Goal: Transaction & Acquisition: Book appointment/travel/reservation

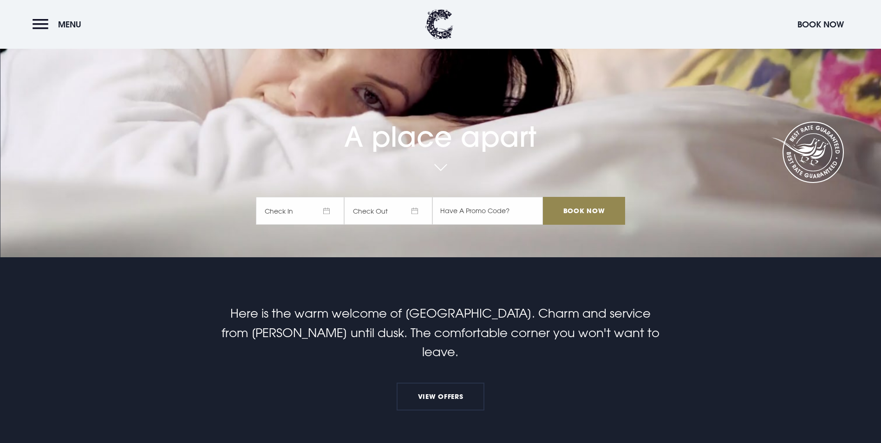
click at [311, 197] on span "Check In" at bounding box center [300, 211] width 88 height 28
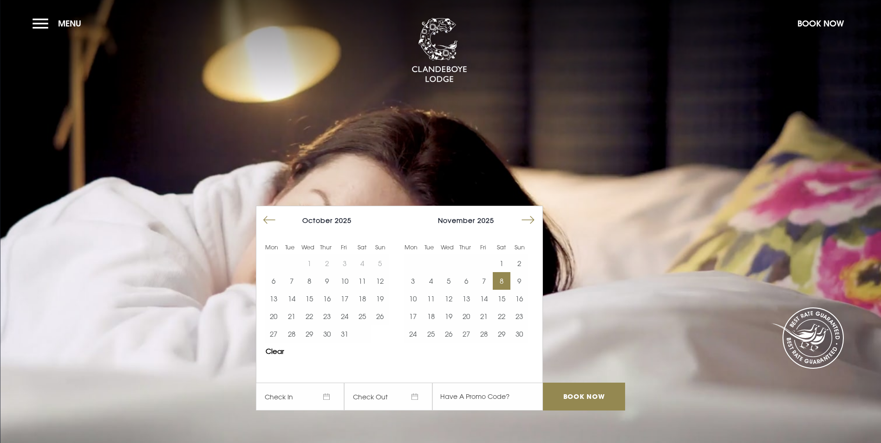
click at [507, 272] on button "8" at bounding box center [502, 281] width 18 height 18
click at [518, 272] on button "9" at bounding box center [520, 281] width 18 height 18
click at [594, 383] on input "Book Now" at bounding box center [584, 397] width 82 height 28
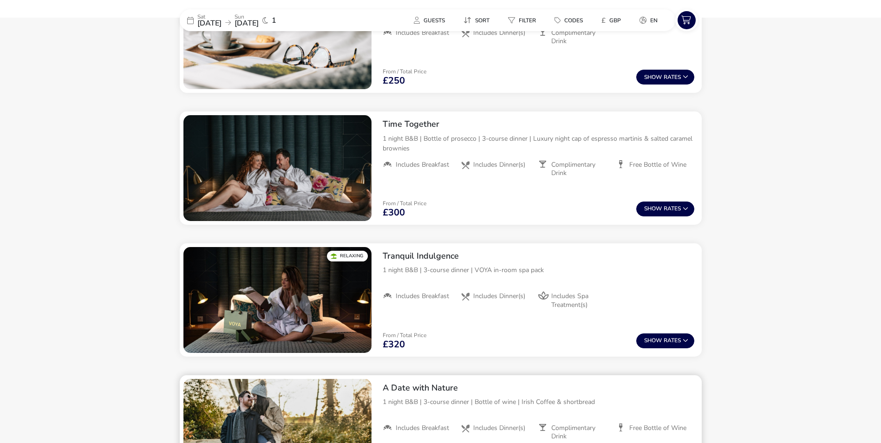
scroll to position [397, 0]
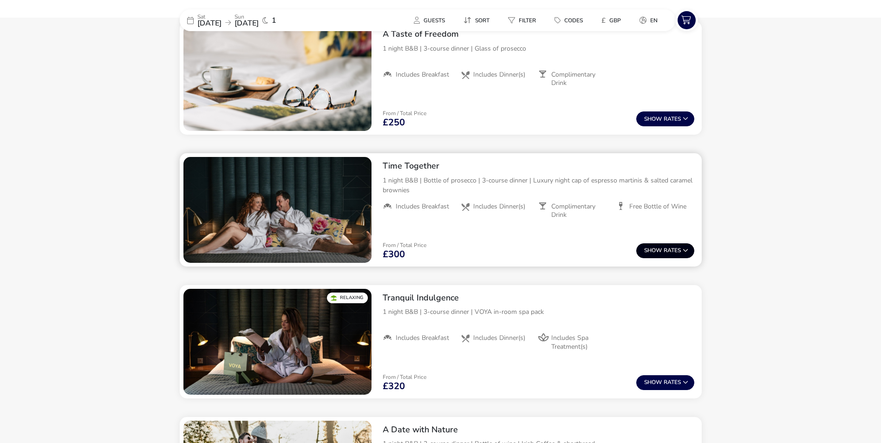
click at [666, 247] on button "Show Rates" at bounding box center [665, 250] width 58 height 15
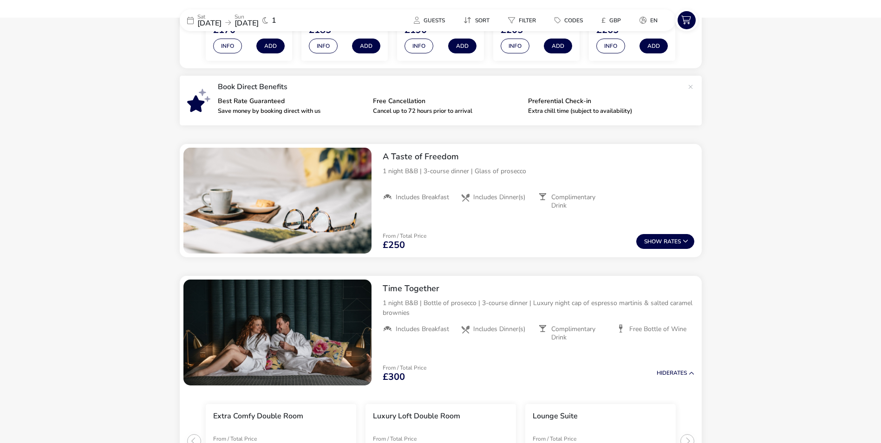
scroll to position [272, 0]
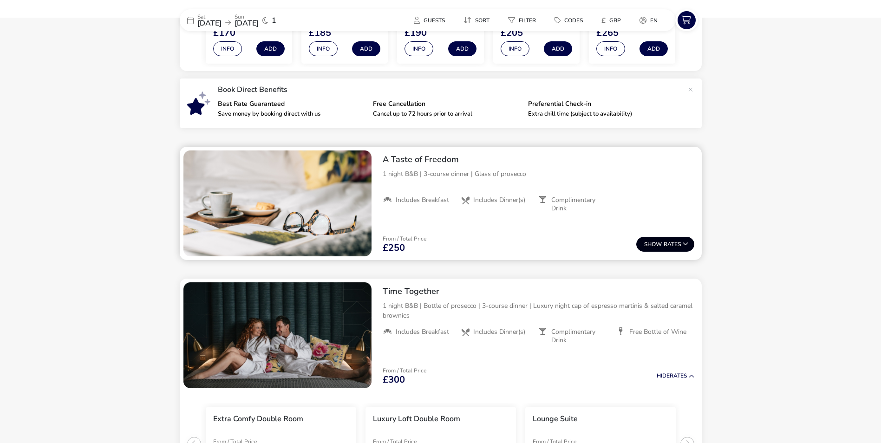
click at [672, 245] on button "Show Rates" at bounding box center [665, 244] width 58 height 15
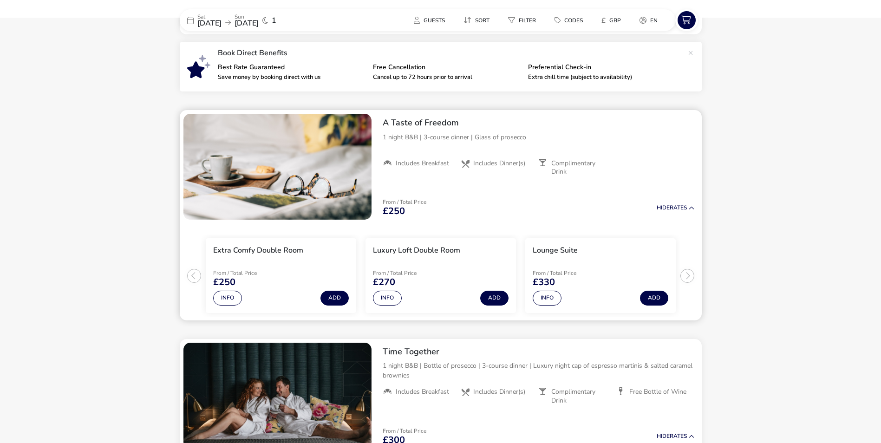
scroll to position [325, 0]
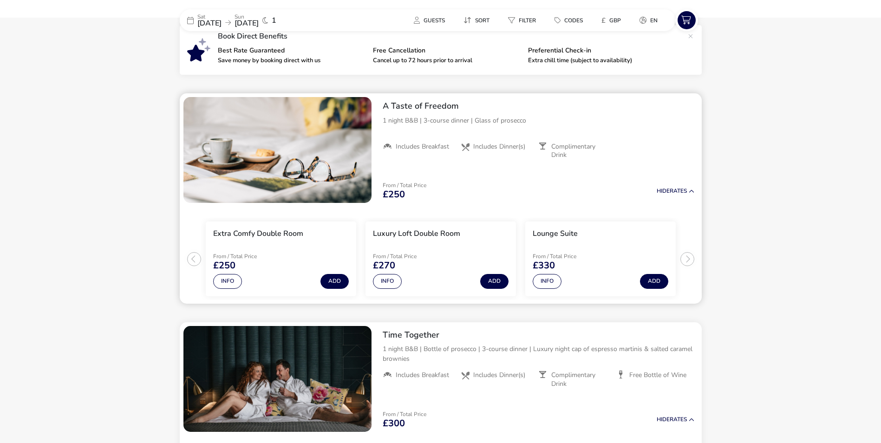
click at [688, 259] on ul "Extra Comfy Double Room From / Total Price £250 Info Add Luxury Loft Double Roo…" at bounding box center [441, 255] width 522 height 97
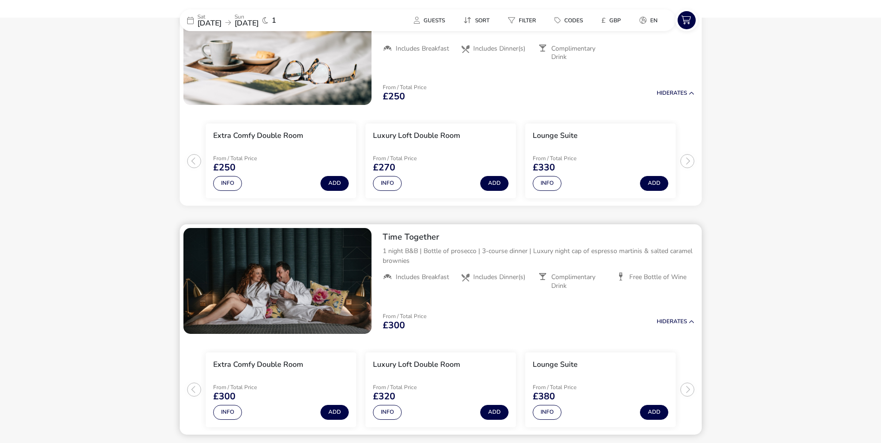
scroll to position [418, 0]
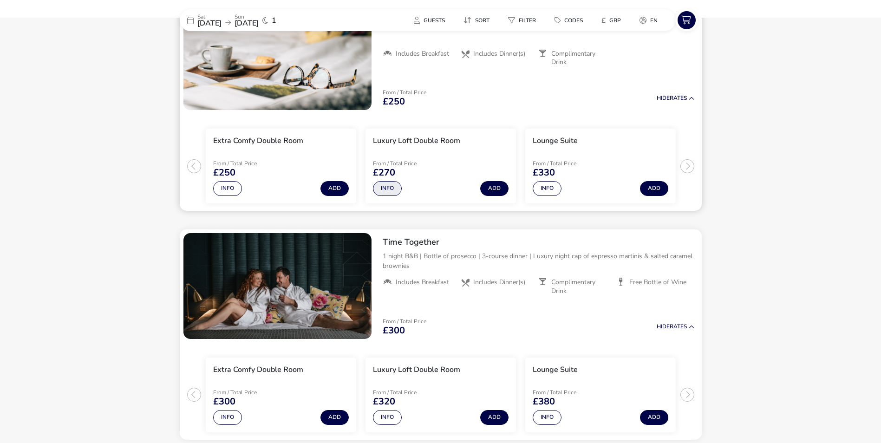
click at [384, 190] on button "Info" at bounding box center [387, 188] width 29 height 15
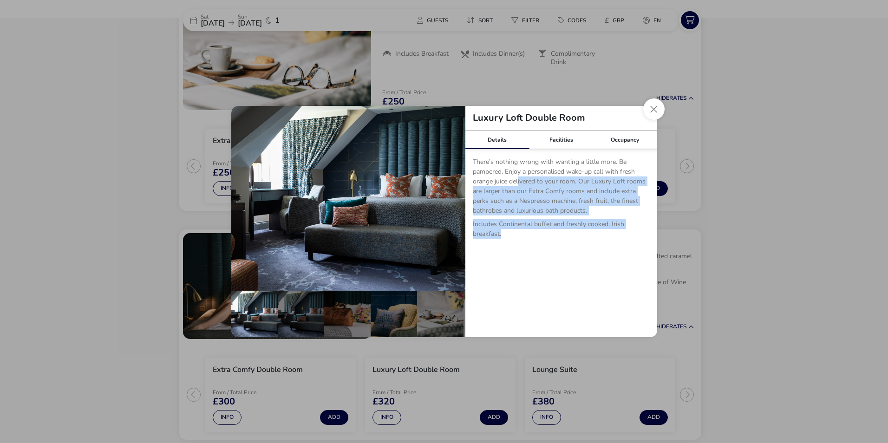
drag, startPoint x: 519, startPoint y: 183, endPoint x: 550, endPoint y: 236, distance: 61.6
click at [594, 236] on p "There’s nothing wrong with wanting a little more. Be pampered. Enjoy a personal…" at bounding box center [561, 201] width 177 height 89
click at [549, 236] on p "Includes Continental buffet and freshly cooked, Irish breakfast." at bounding box center [561, 230] width 177 height 23
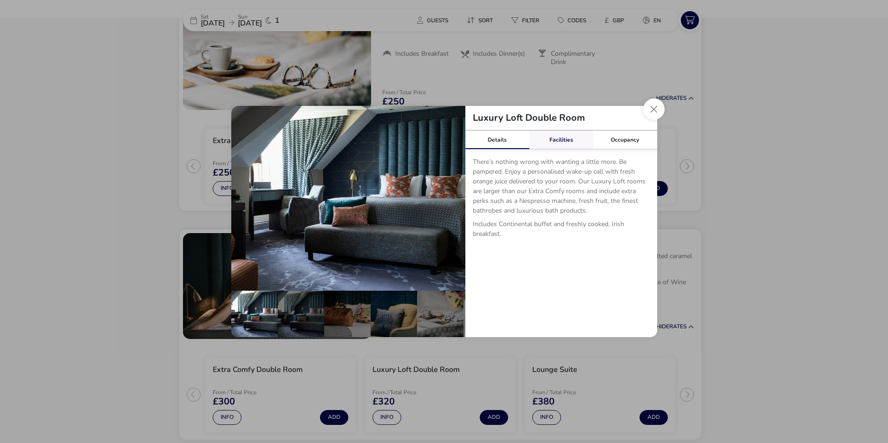
click at [560, 141] on link "Facilities" at bounding box center [561, 140] width 64 height 19
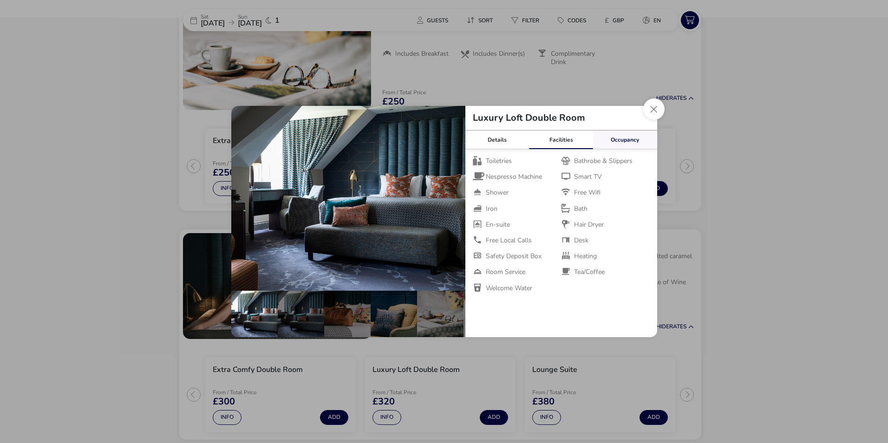
click at [615, 142] on link "Occupancy" at bounding box center [625, 140] width 64 height 19
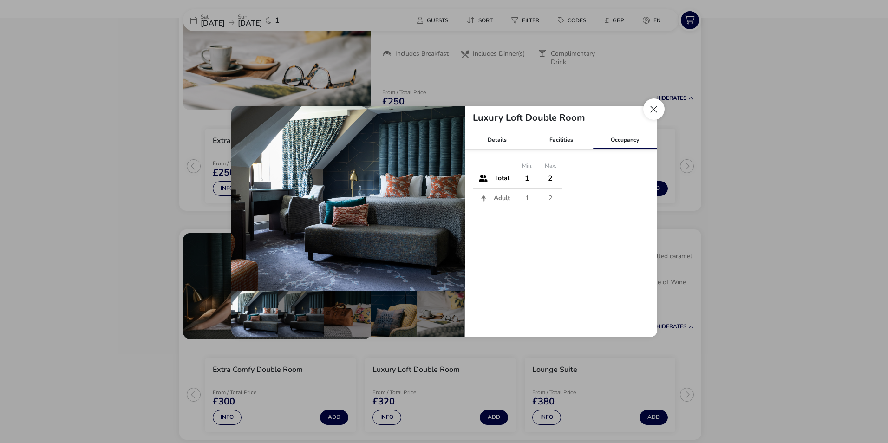
click at [656, 113] on button "Close dialog" at bounding box center [653, 108] width 21 height 21
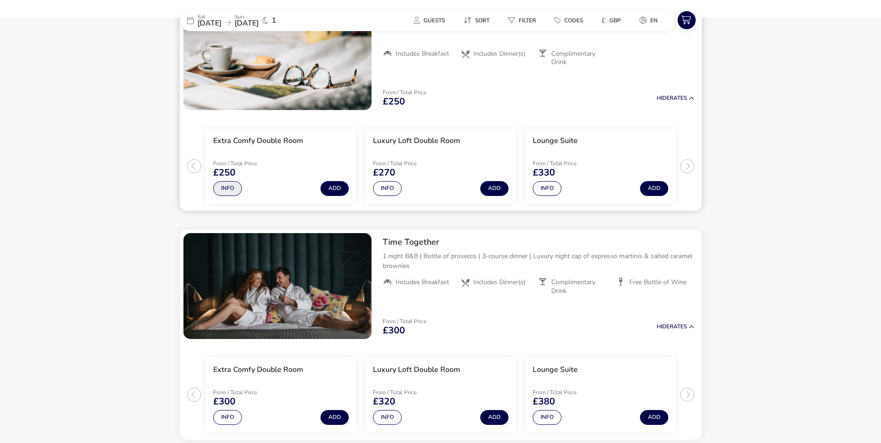
click at [231, 192] on button "Info" at bounding box center [227, 188] width 29 height 15
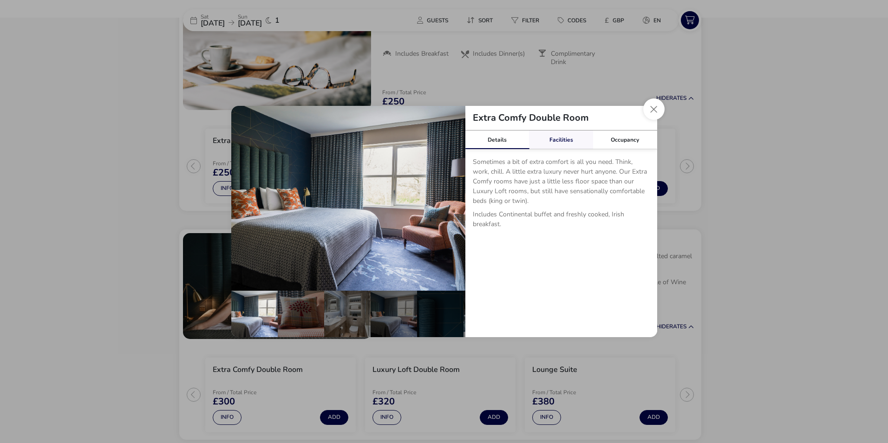
click at [558, 137] on link "Facilities" at bounding box center [561, 140] width 64 height 19
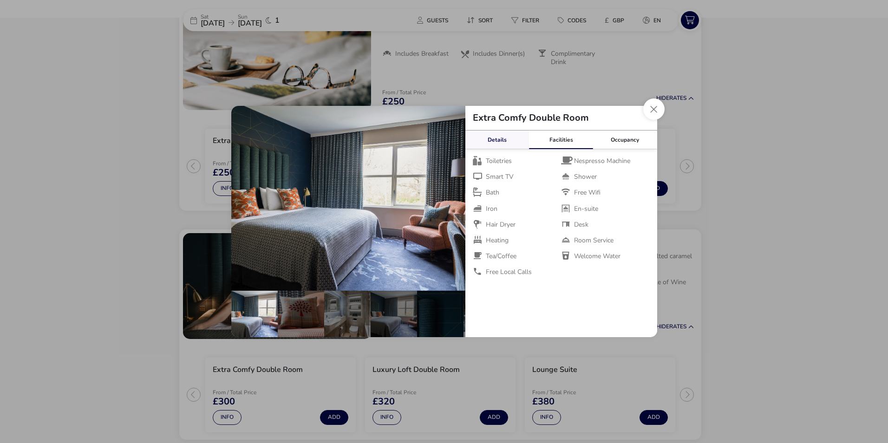
click at [498, 138] on link "Details" at bounding box center [497, 140] width 64 height 19
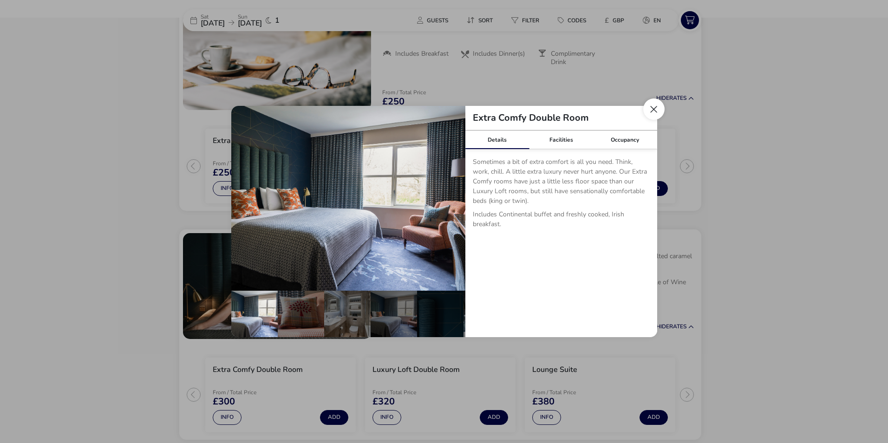
click at [654, 109] on button "Close dialog" at bounding box center [653, 108] width 21 height 21
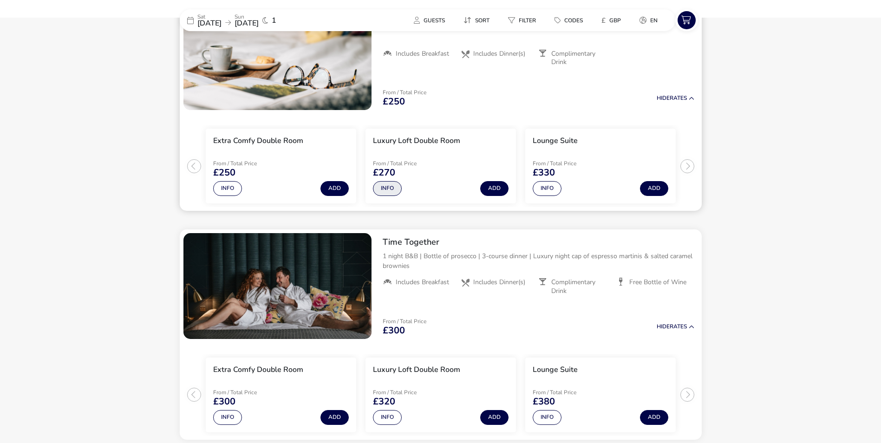
click at [393, 189] on button "Info" at bounding box center [387, 188] width 29 height 15
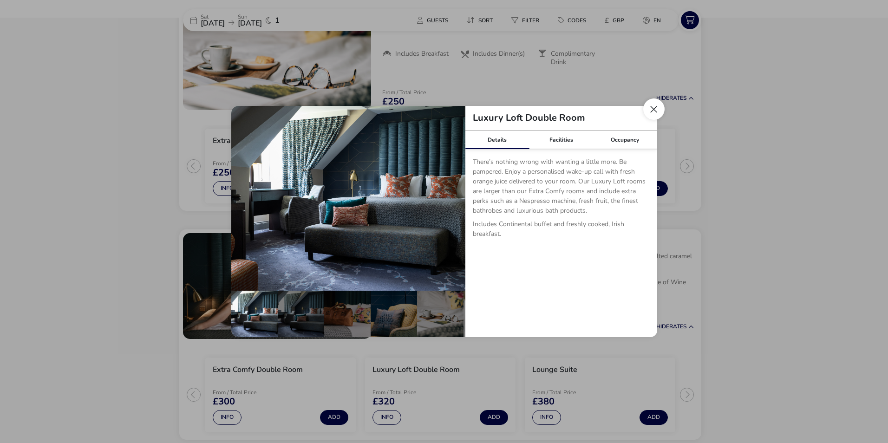
click at [662, 110] on button "Close dialog" at bounding box center [653, 108] width 21 height 21
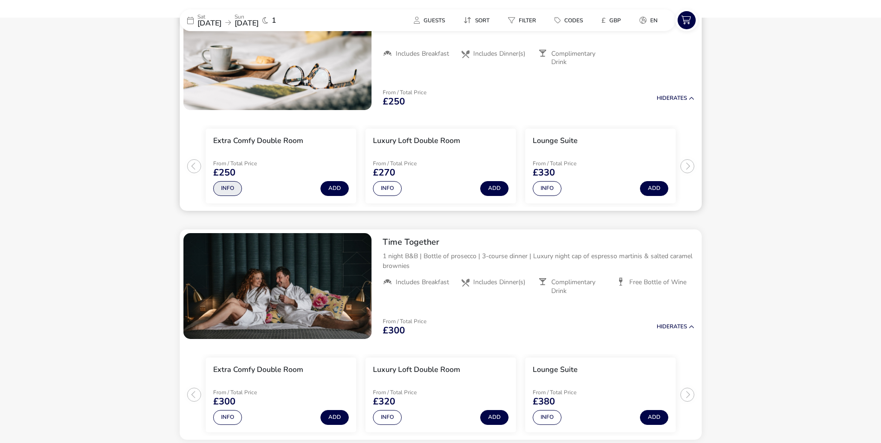
click at [227, 186] on button "Info" at bounding box center [227, 188] width 29 height 15
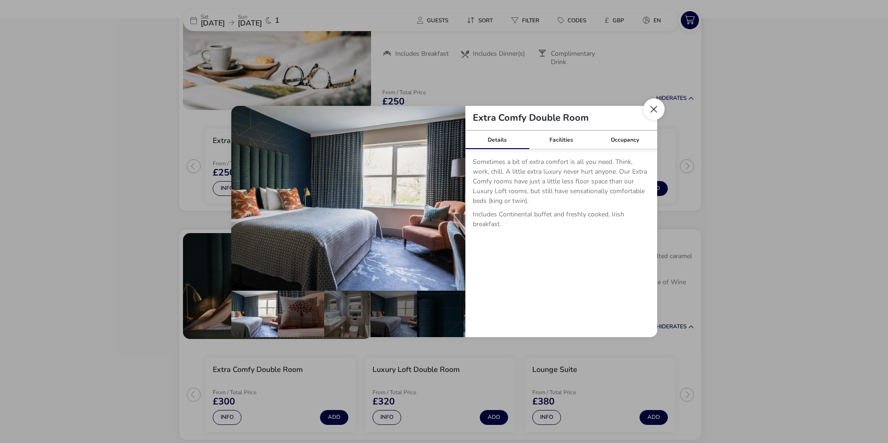
click at [659, 111] on button "Close dialog" at bounding box center [653, 108] width 21 height 21
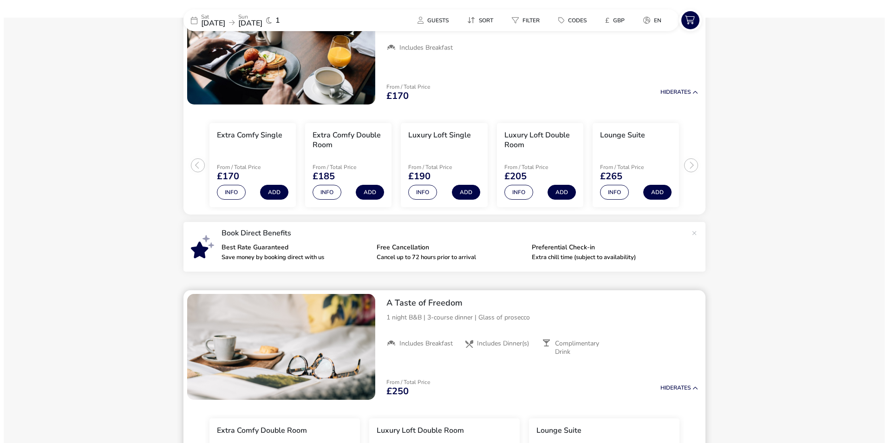
scroll to position [279, 0]
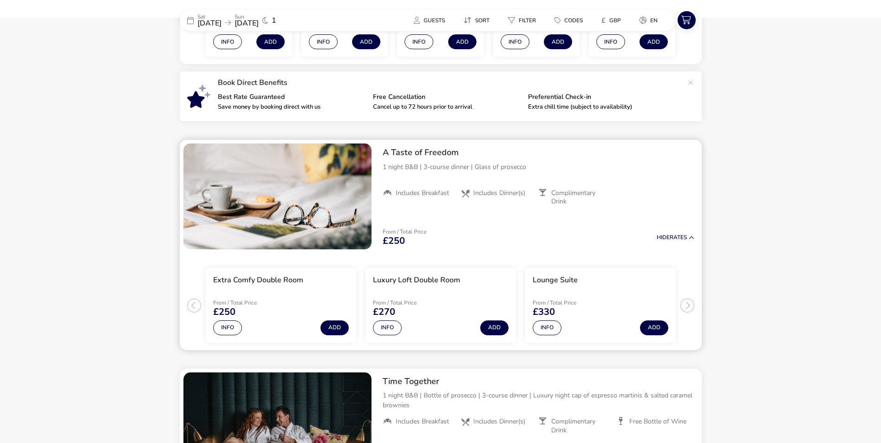
click at [496, 191] on span "Includes Dinner(s)" at bounding box center [499, 193] width 52 height 8
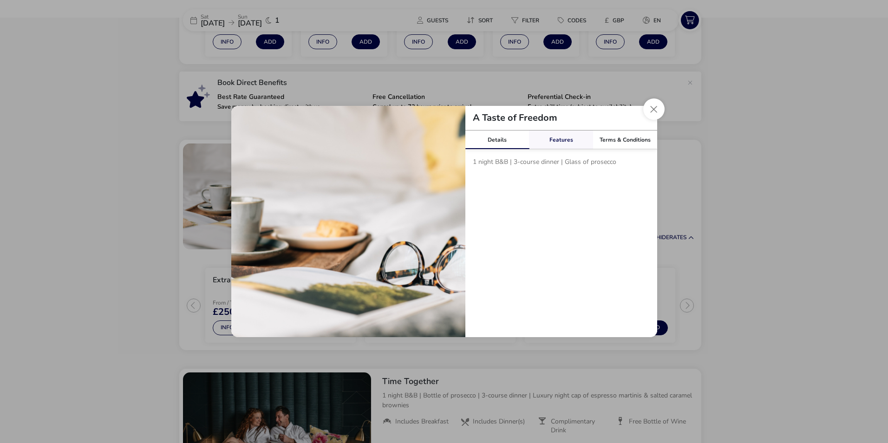
click at [556, 138] on link "Features" at bounding box center [561, 140] width 64 height 19
click at [619, 138] on link "Terms & Conditions" at bounding box center [625, 140] width 64 height 19
click at [658, 111] on button "Close modal" at bounding box center [653, 108] width 21 height 21
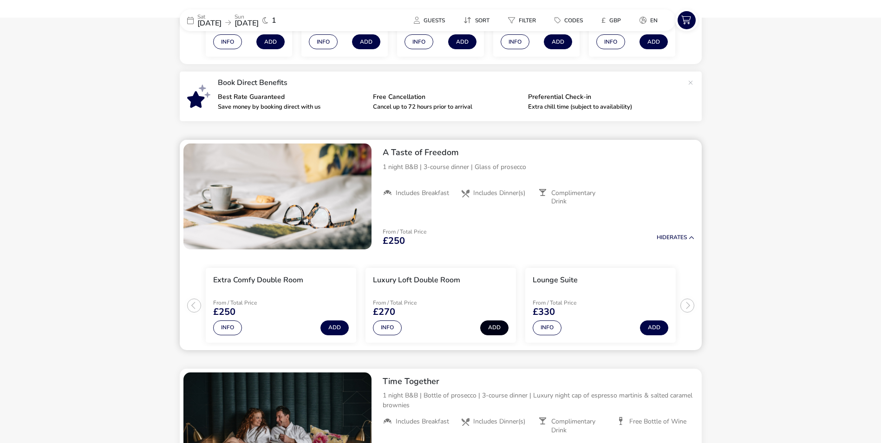
click at [495, 326] on button "Add" at bounding box center [494, 328] width 28 height 15
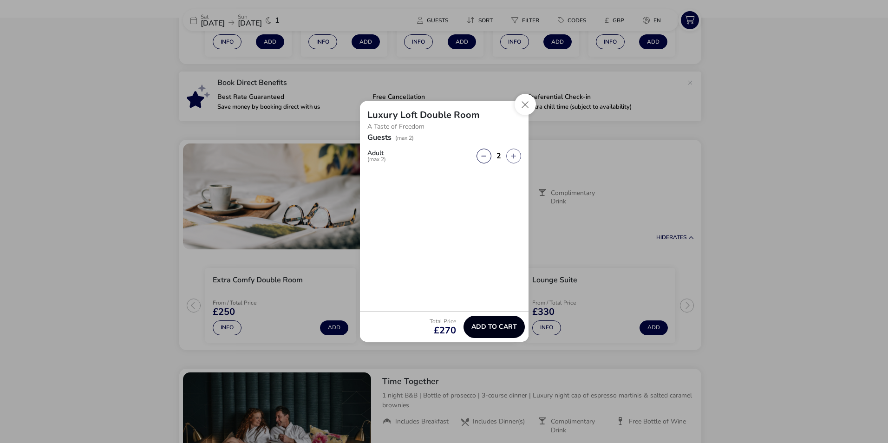
click at [489, 326] on span "Add to cart" at bounding box center [495, 326] width 46 height 7
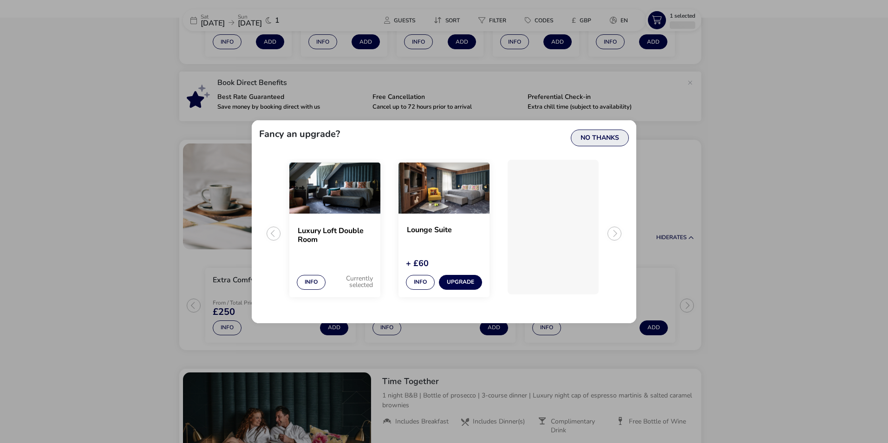
click at [602, 140] on button "No Thanks" at bounding box center [600, 138] width 58 height 17
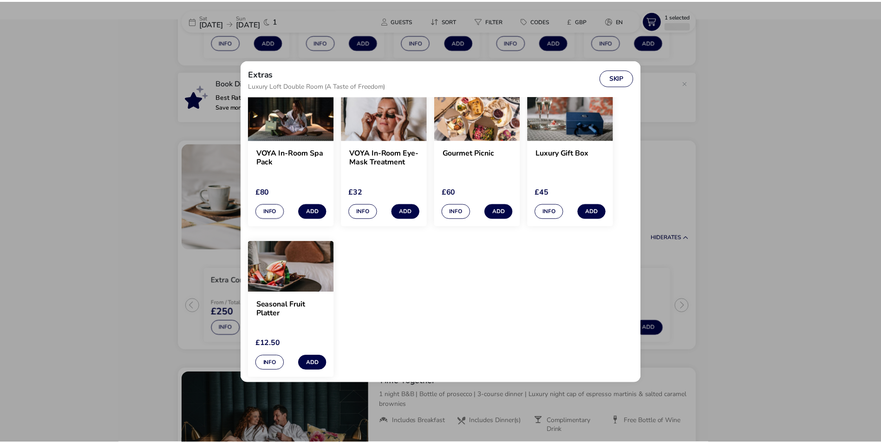
scroll to position [0, 0]
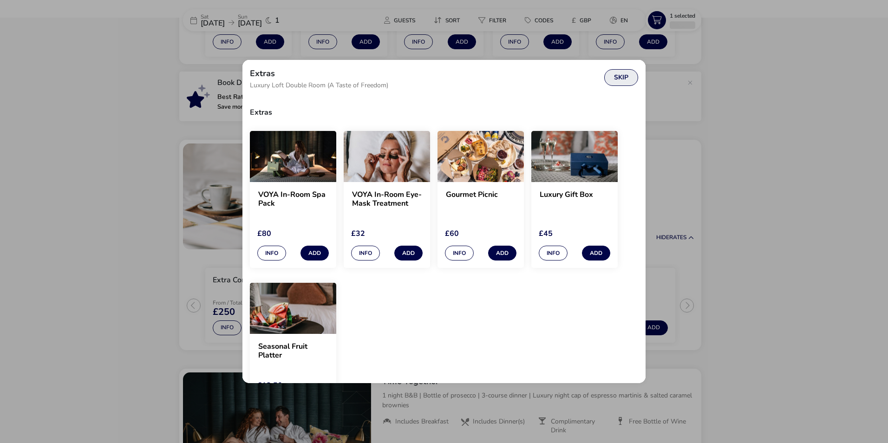
click at [626, 79] on button "Skip" at bounding box center [621, 77] width 34 height 17
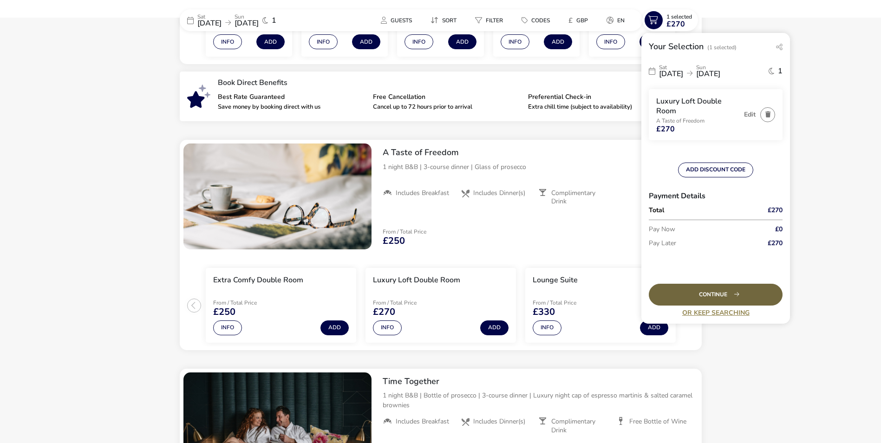
click at [721, 292] on div "Continue" at bounding box center [716, 295] width 134 height 22
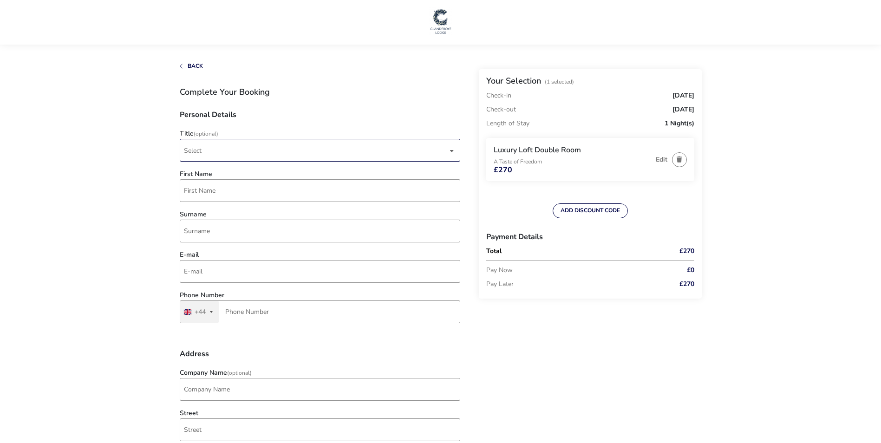
click at [210, 152] on span "Select" at bounding box center [316, 150] width 264 height 22
click at [210, 176] on li "Mr" at bounding box center [320, 173] width 281 height 23
click at [202, 190] on input "First Name" at bounding box center [320, 190] width 281 height 23
type input "[PERSON_NAME]"
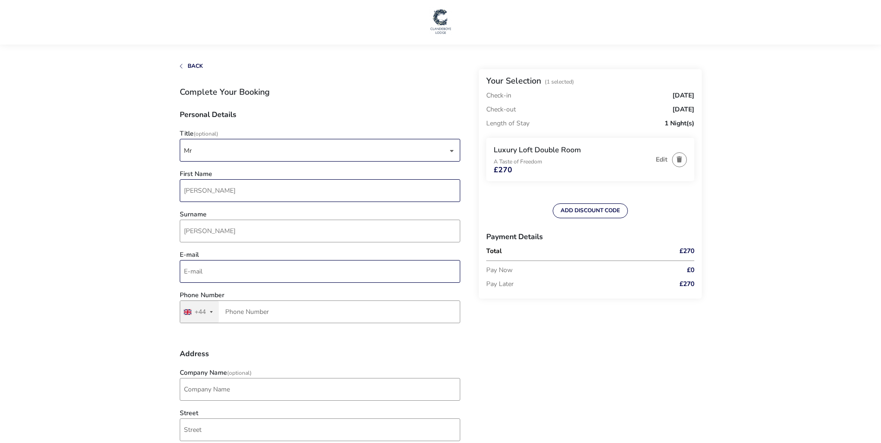
type input "[EMAIL_ADDRESS][DOMAIN_NAME]"
type input "bt29 4ag"
click at [256, 314] on input "Phone Number" at bounding box center [320, 312] width 281 height 23
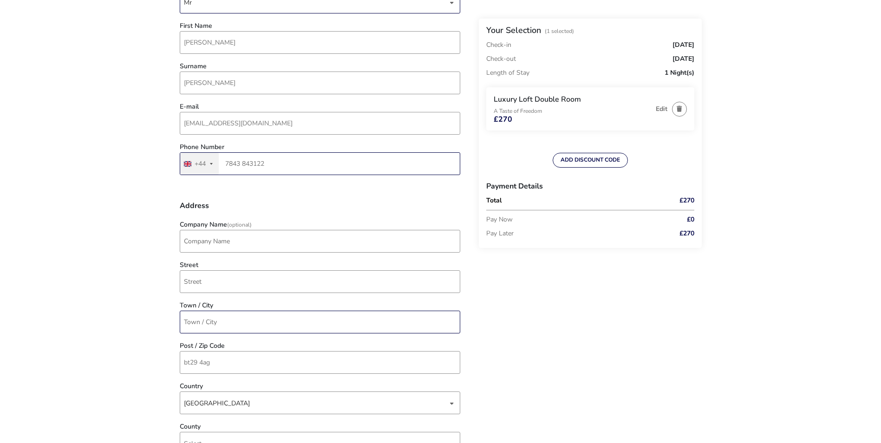
scroll to position [186, 0]
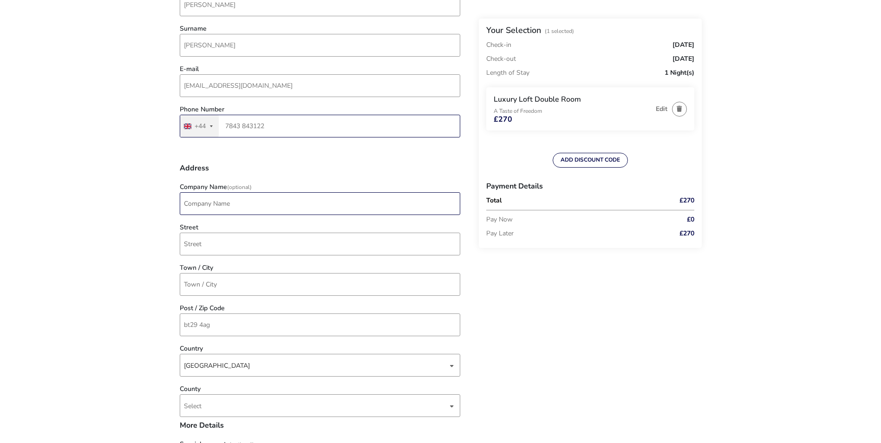
type input "7843 843122"
click at [236, 208] on input "Company Name (Optional)" at bounding box center [320, 203] width 281 height 23
type input "[PERSON_NAME] Vertex Ltd"
click at [236, 245] on input "Street" at bounding box center [320, 244] width 281 height 23
type input "[STREET_ADDRESS]"
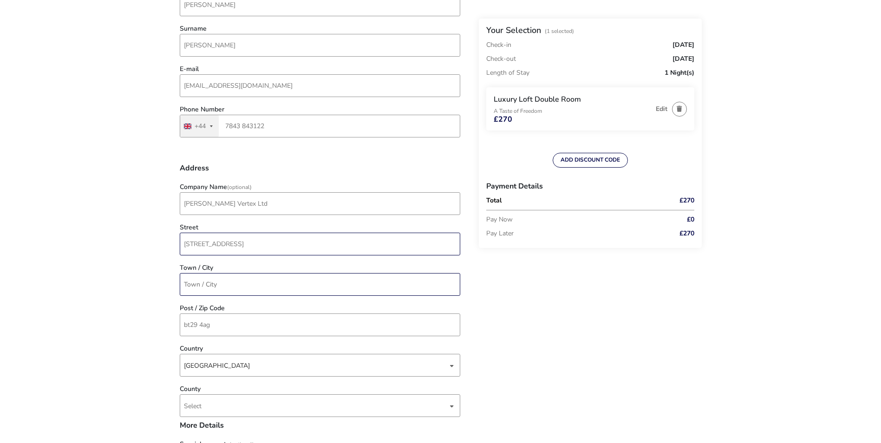
type input "CRUMLIN"
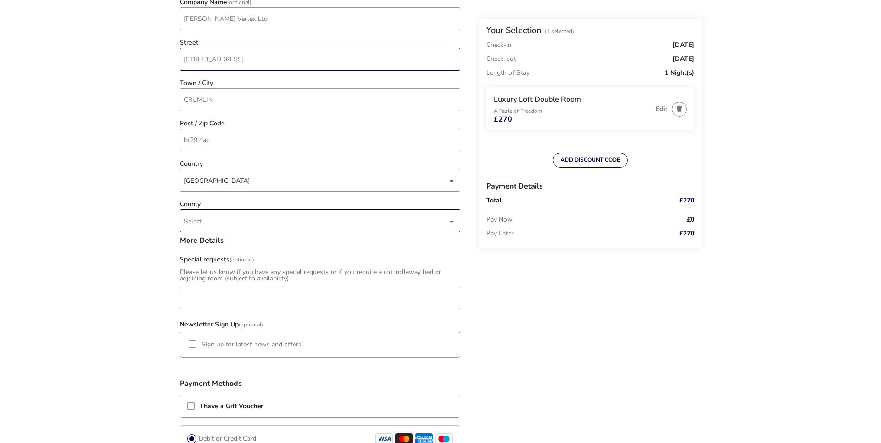
scroll to position [372, 0]
click at [210, 216] on span "Select" at bounding box center [316, 220] width 264 height 22
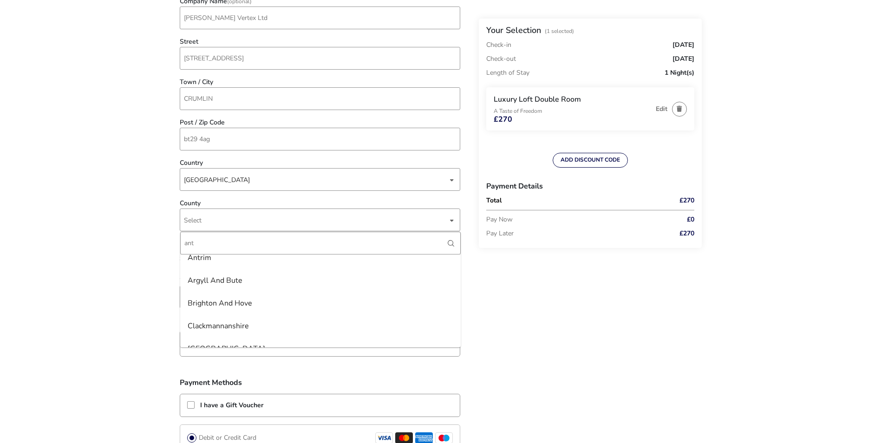
scroll to position [0, 0]
type input "antr"
click at [206, 264] on li "Antrim" at bounding box center [320, 266] width 281 height 23
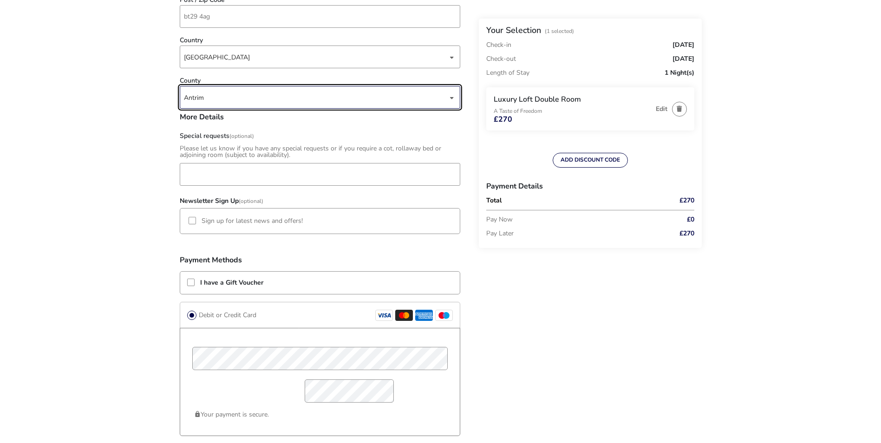
scroll to position [511, 0]
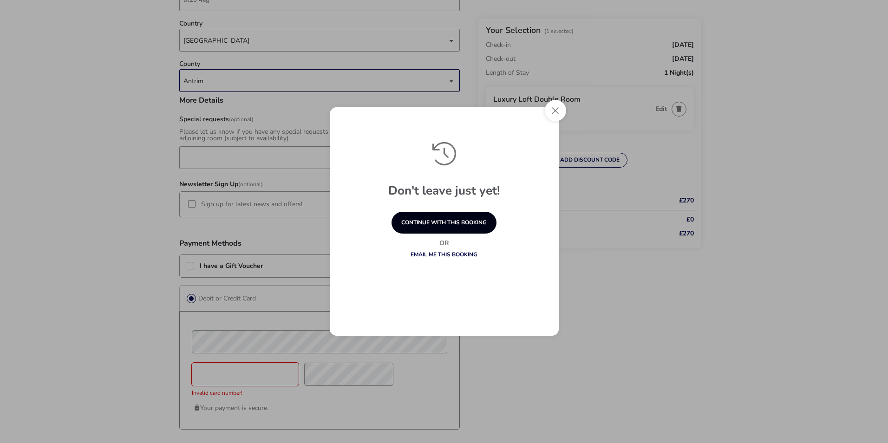
click at [464, 223] on button "continue with this booking" at bounding box center [444, 223] width 105 height 22
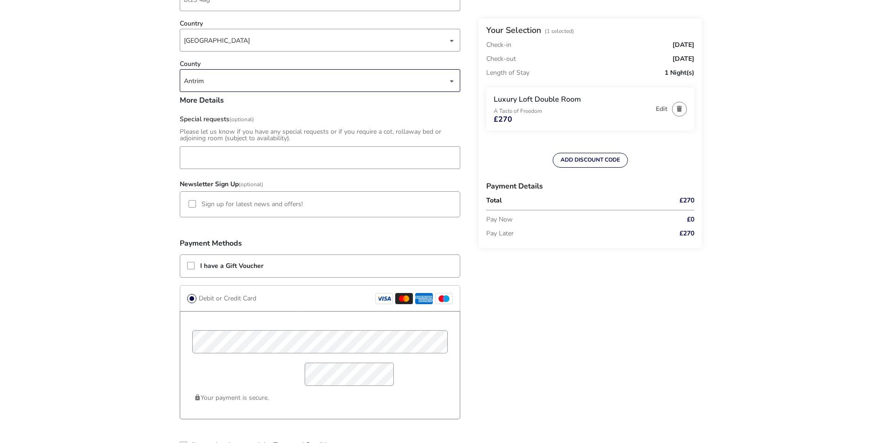
click at [551, 393] on div "Back Your Selection (1 Selected) Check-in [DATE] Check-out [DATE] Length of Sta…" at bounding box center [441, 94] width 522 height 1085
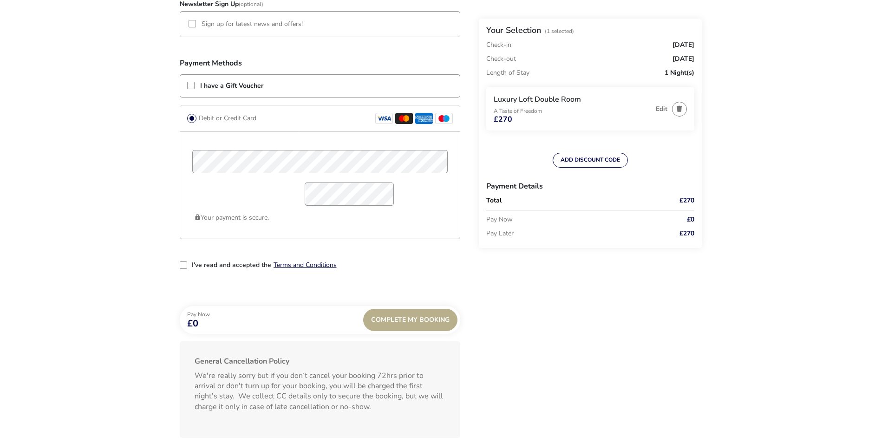
scroll to position [743, 0]
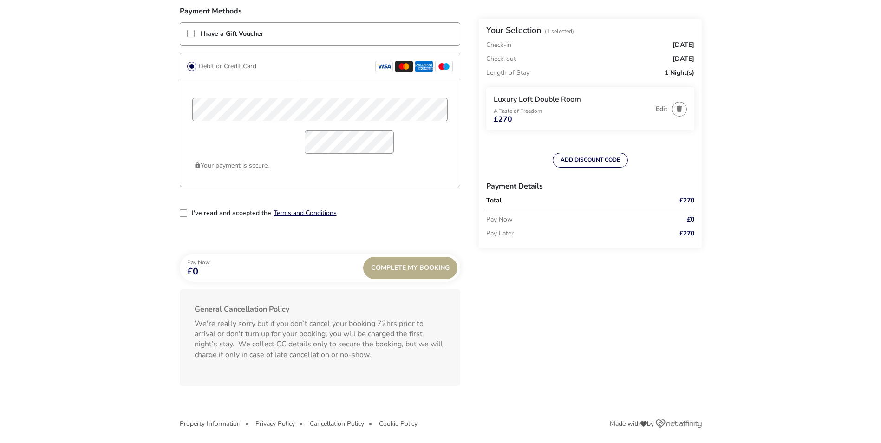
click at [182, 215] on div "2-term_condi" at bounding box center [183, 213] width 7 height 7
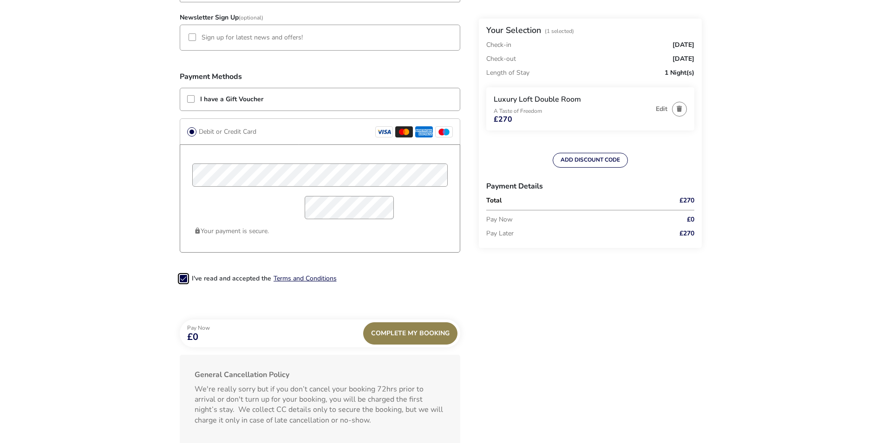
scroll to position [697, 0]
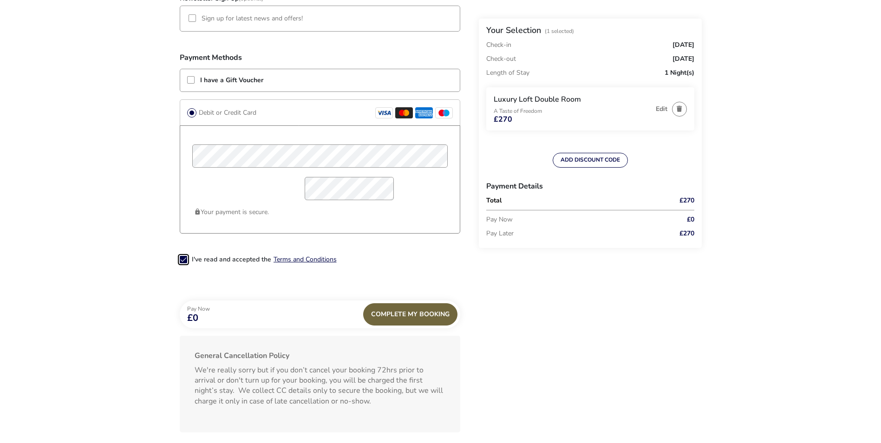
click at [409, 316] on div "Complete My Booking" at bounding box center [410, 314] width 94 height 22
